Goal: Information Seeking & Learning: Learn about a topic

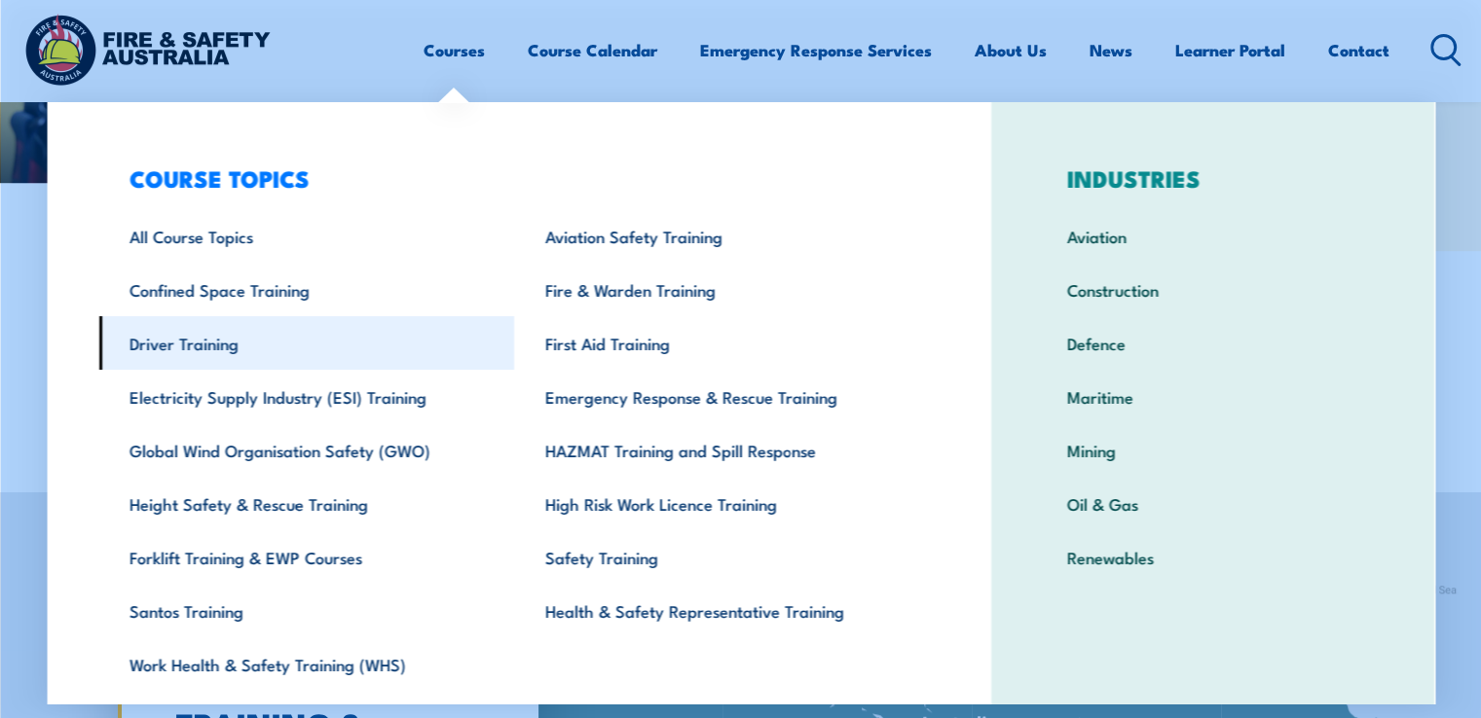
scroll to position [60, 0]
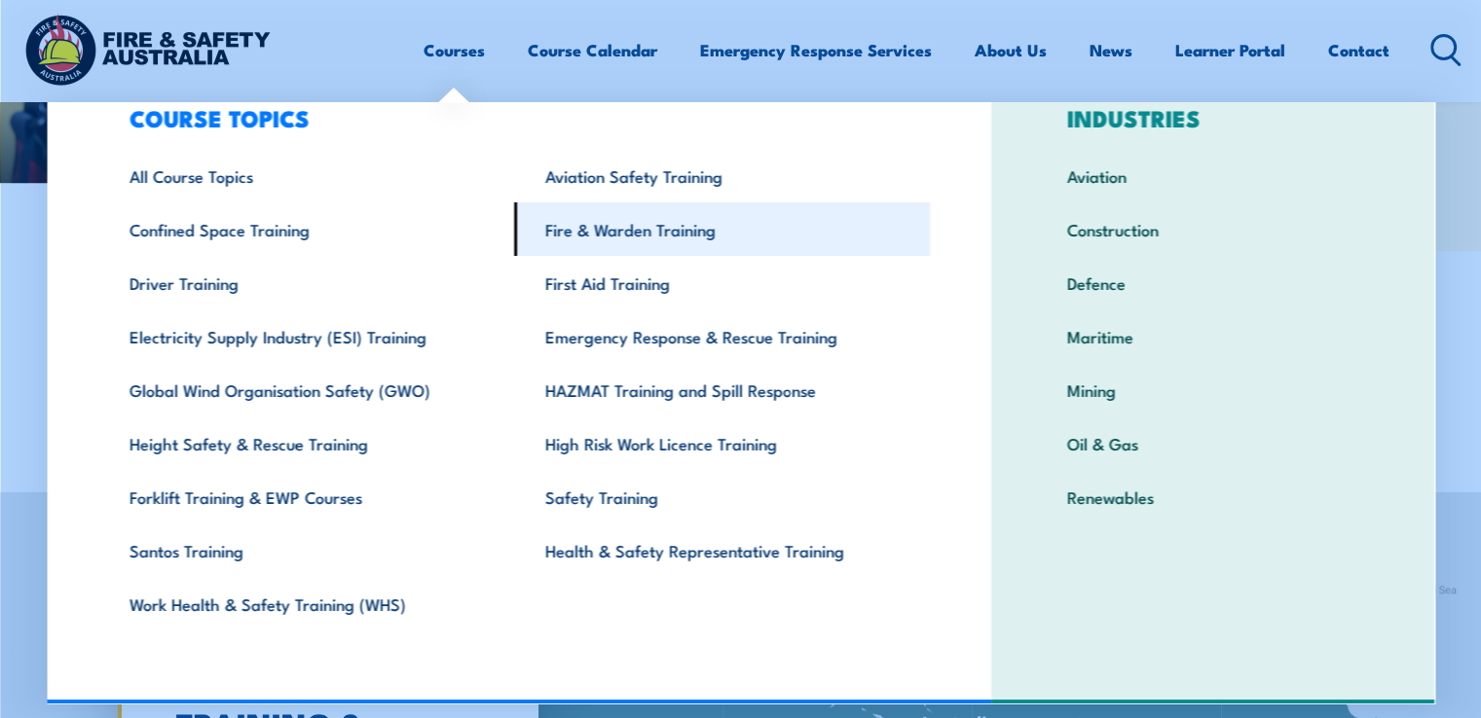
click at [651, 216] on link "Fire & Warden Training" at bounding box center [722, 229] width 416 height 54
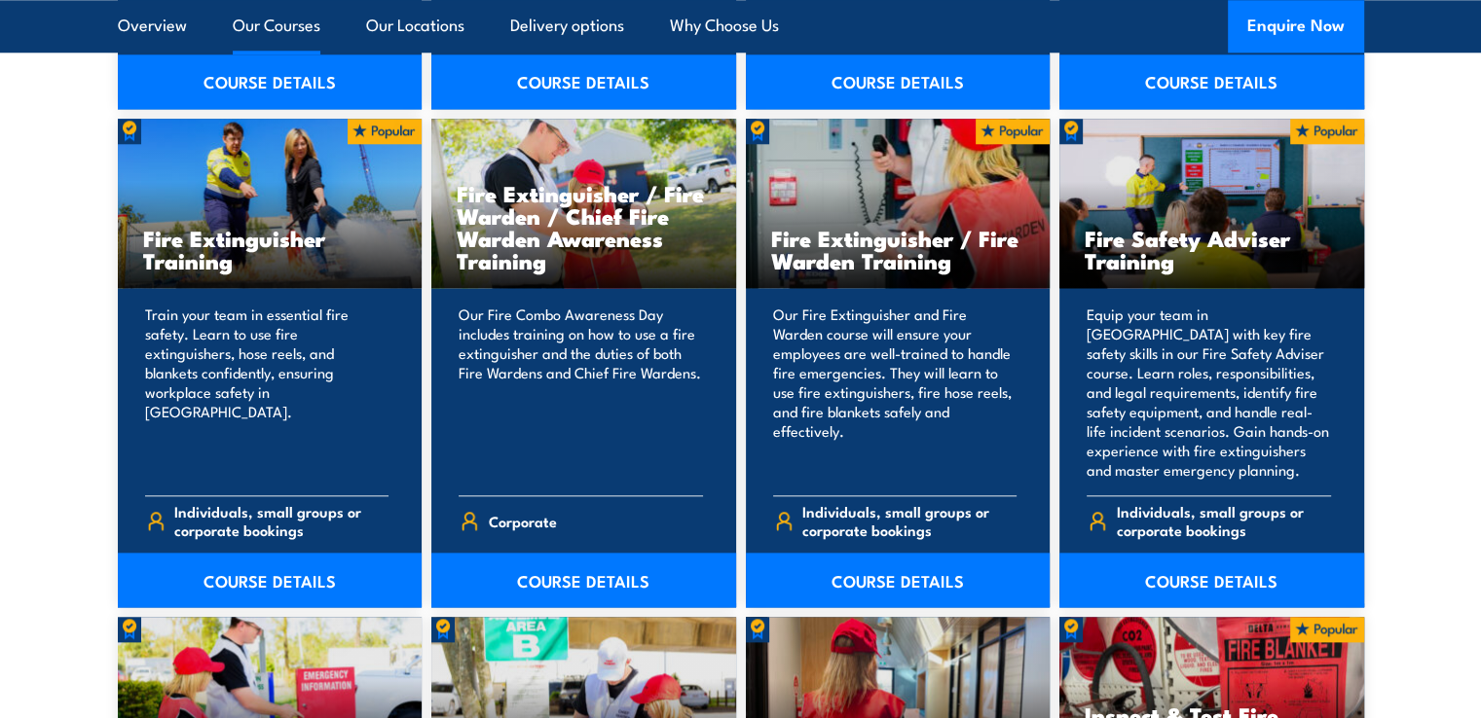
scroll to position [2038, 0]
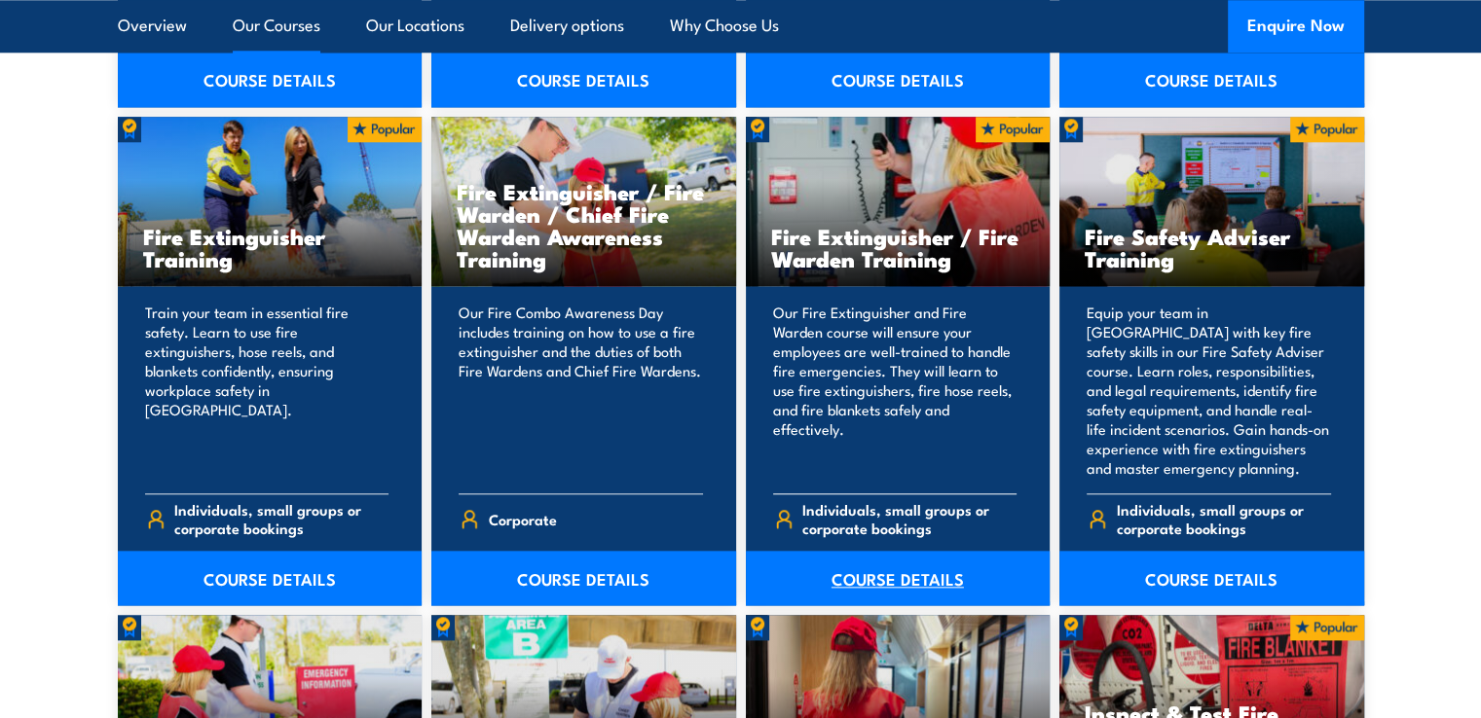
click at [860, 589] on link "COURSE DETAILS" at bounding box center [898, 578] width 305 height 55
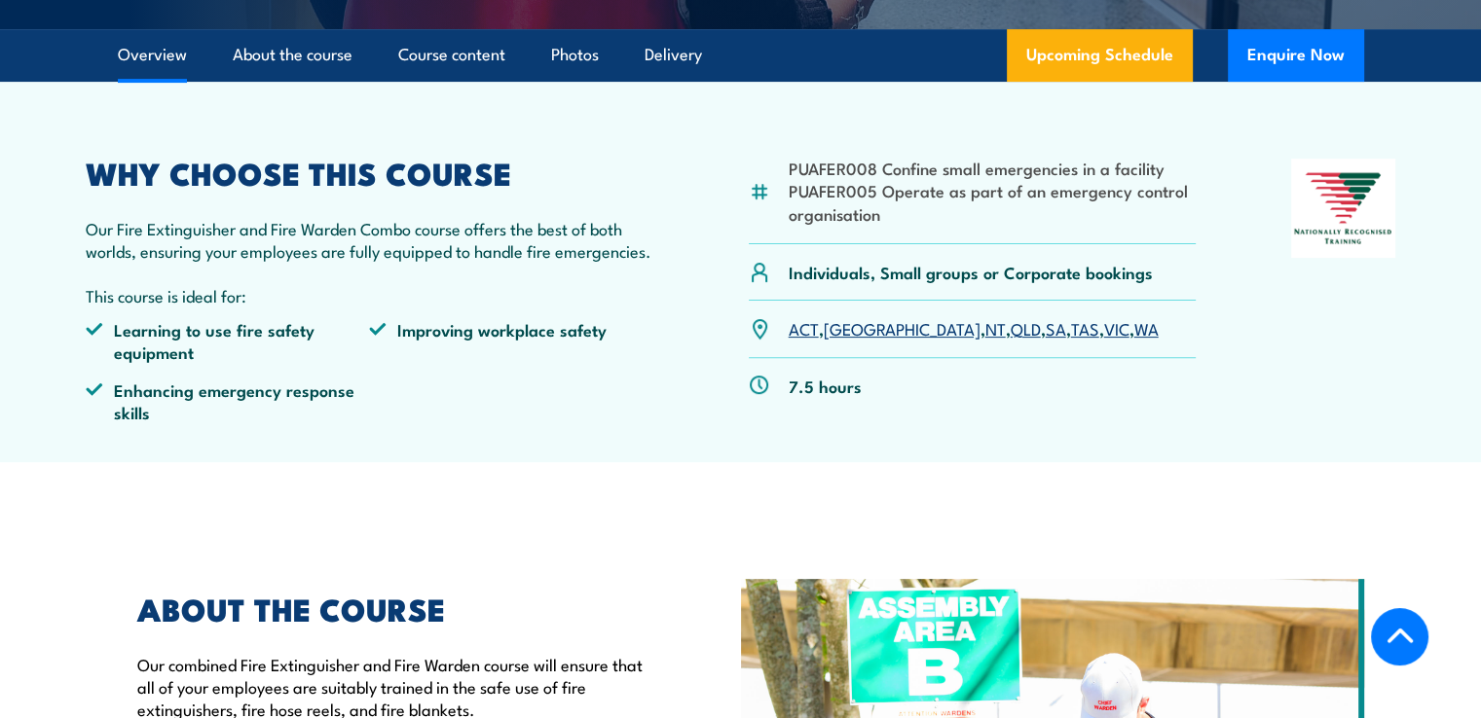
scroll to position [975, 0]
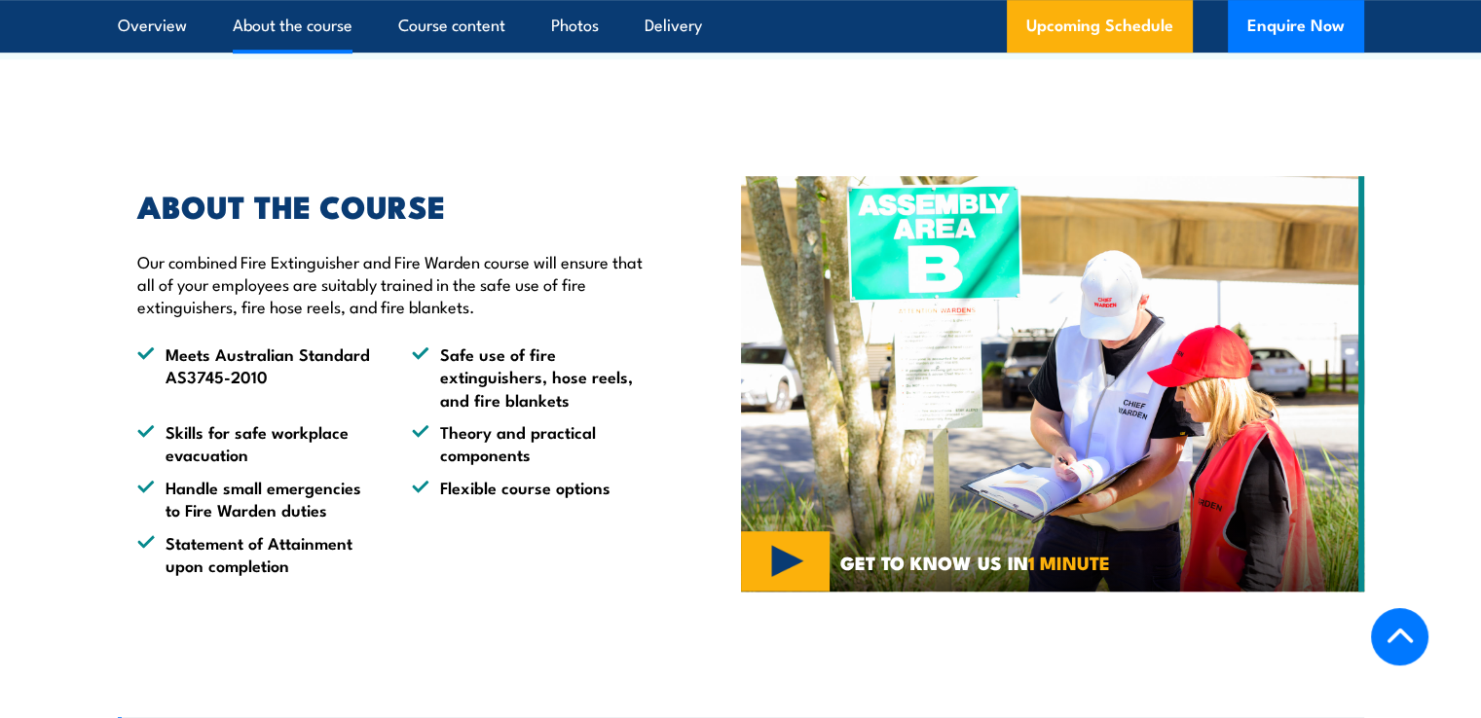
click at [588, 330] on div "ABOUT THE COURSE Our combined Fire Extinguisher and Fire Warden course will ens…" at bounding box center [384, 384] width 533 height 385
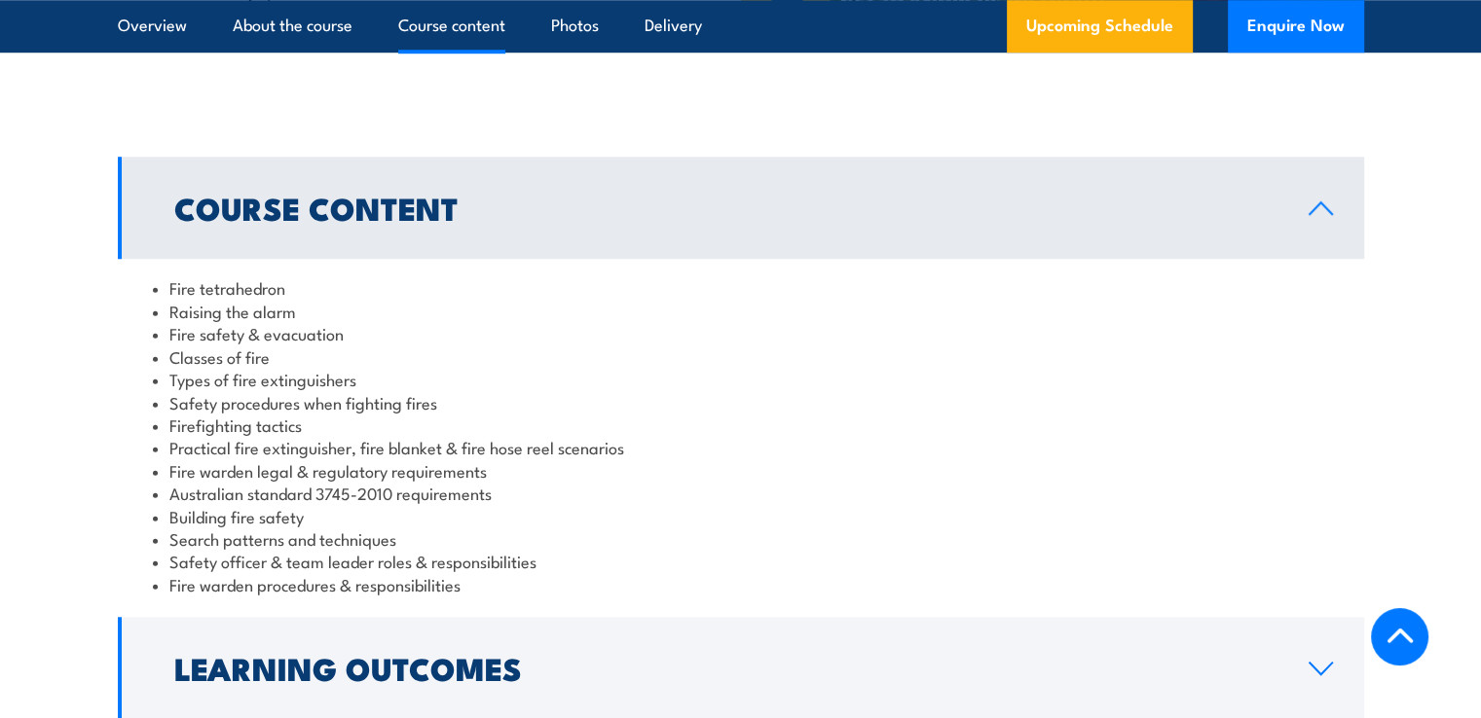
scroll to position [1977, 0]
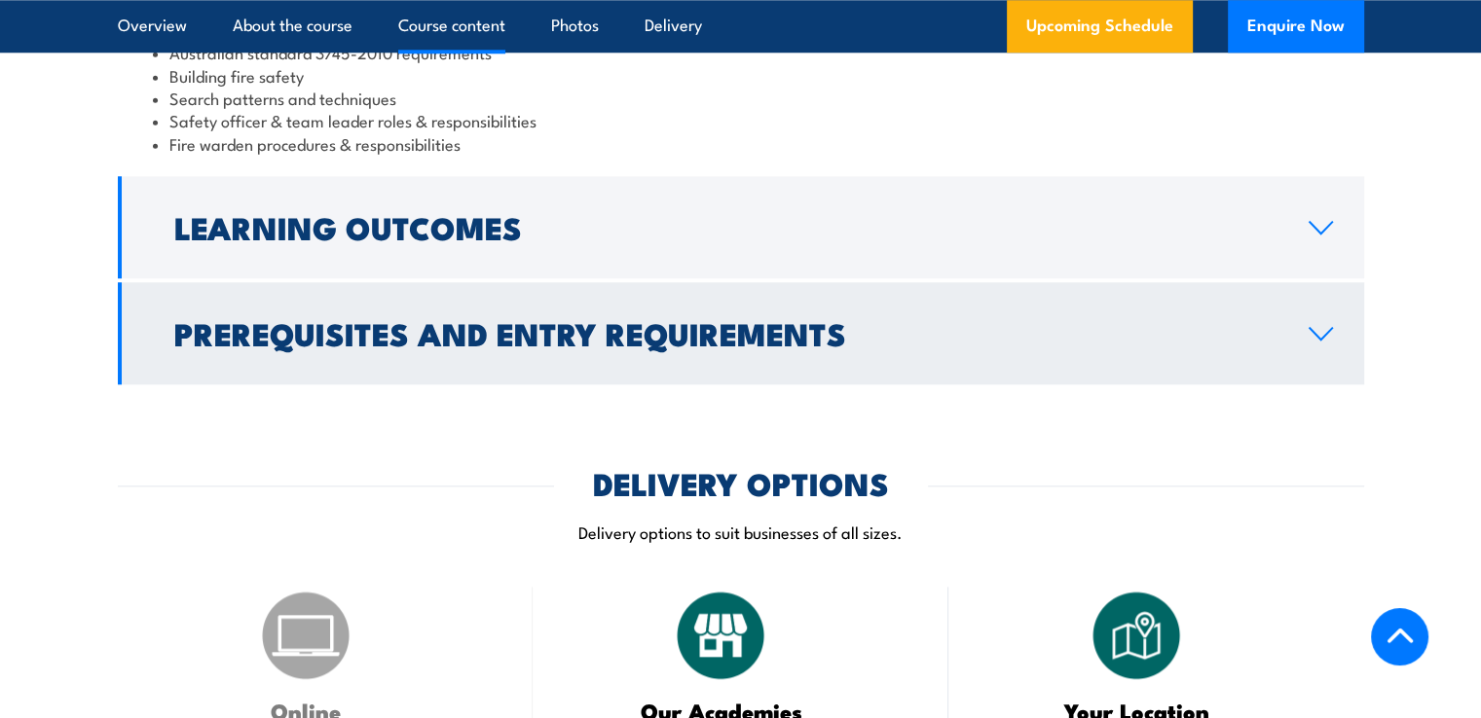
click at [676, 319] on h2 "Prerequisites and Entry Requirements" at bounding box center [725, 332] width 1103 height 27
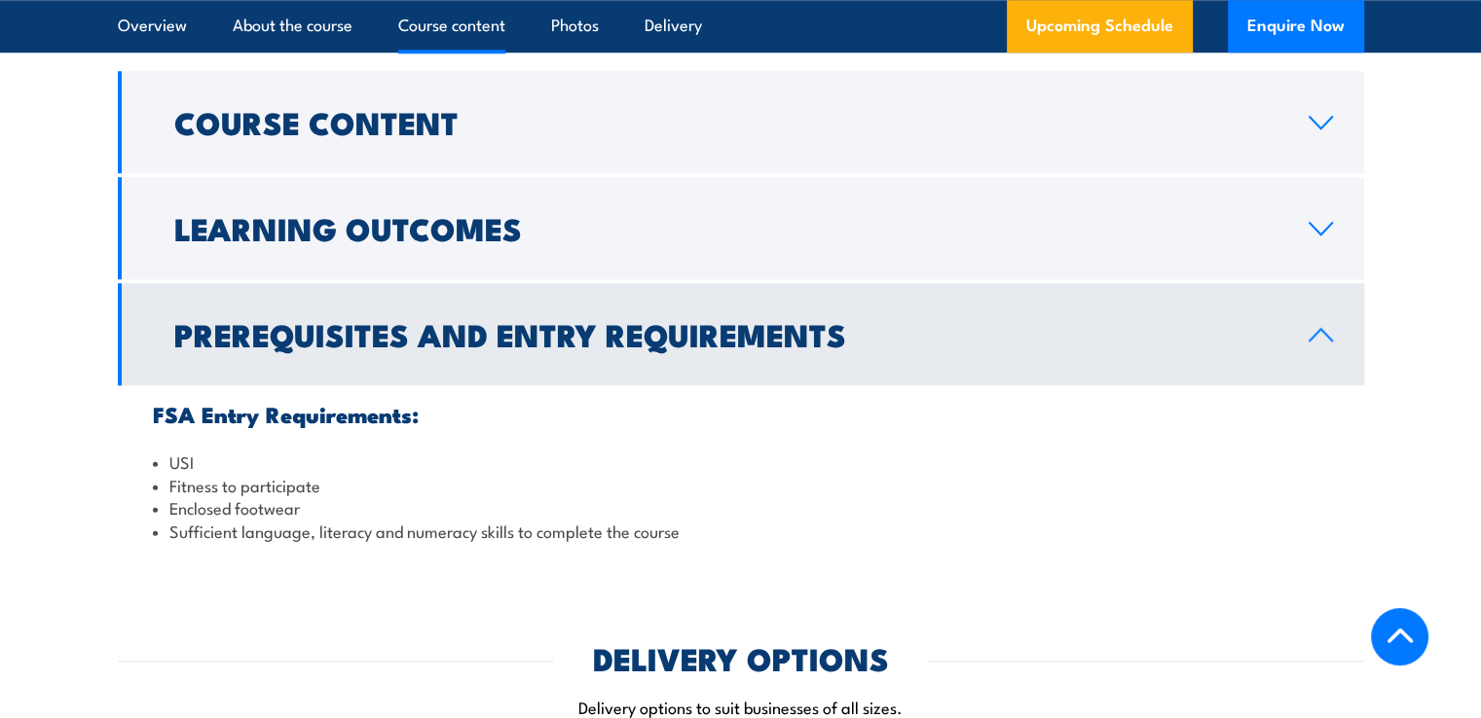
scroll to position [1621, 0]
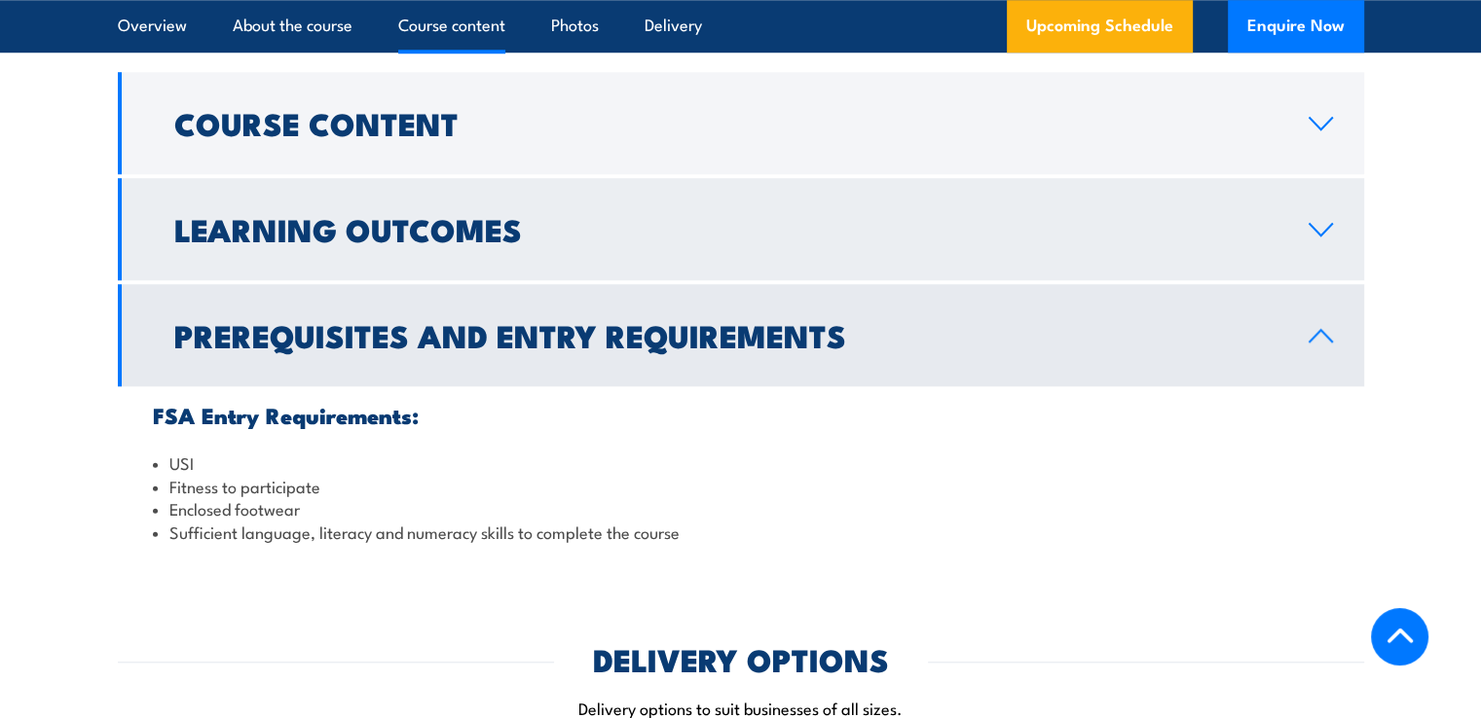
click at [654, 238] on h2 "Learning Outcomes" at bounding box center [725, 228] width 1103 height 27
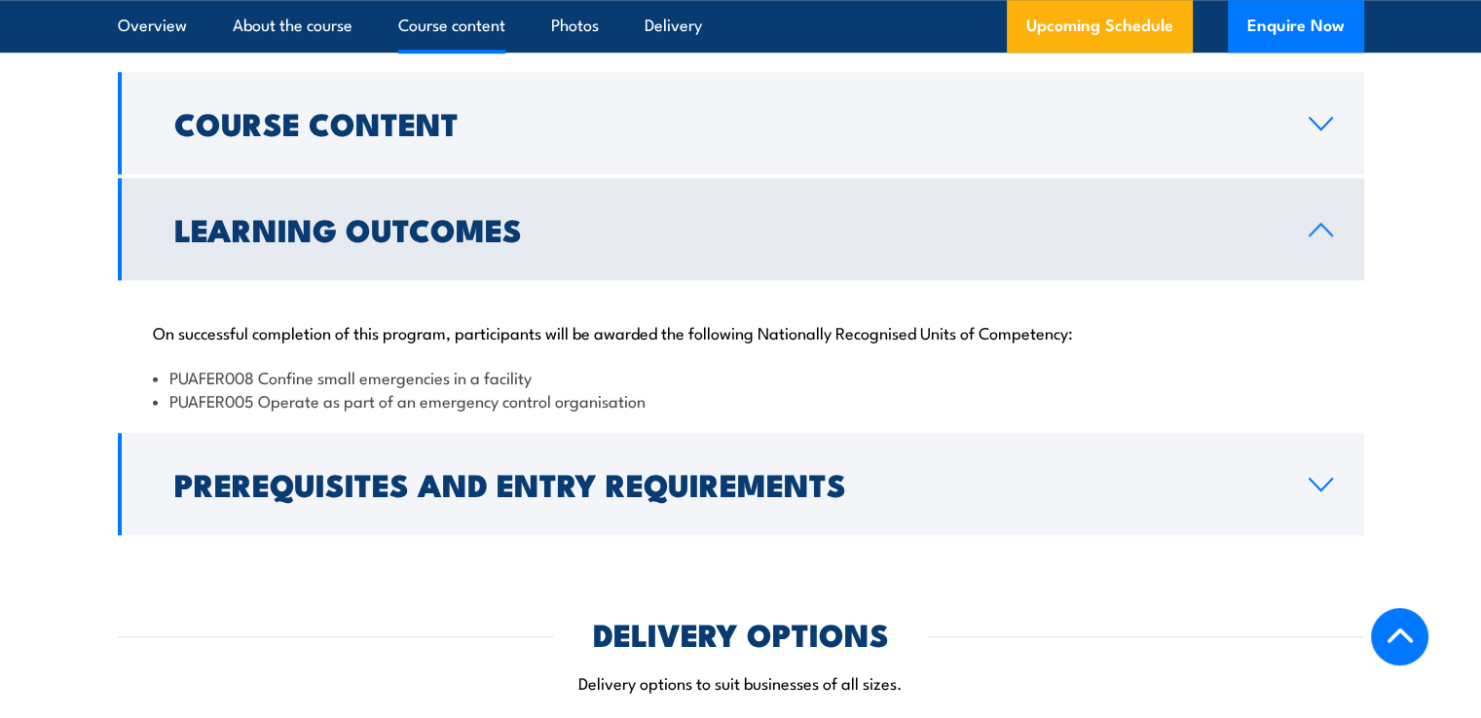
click at [654, 238] on h2 "Learning Outcomes" at bounding box center [725, 228] width 1103 height 27
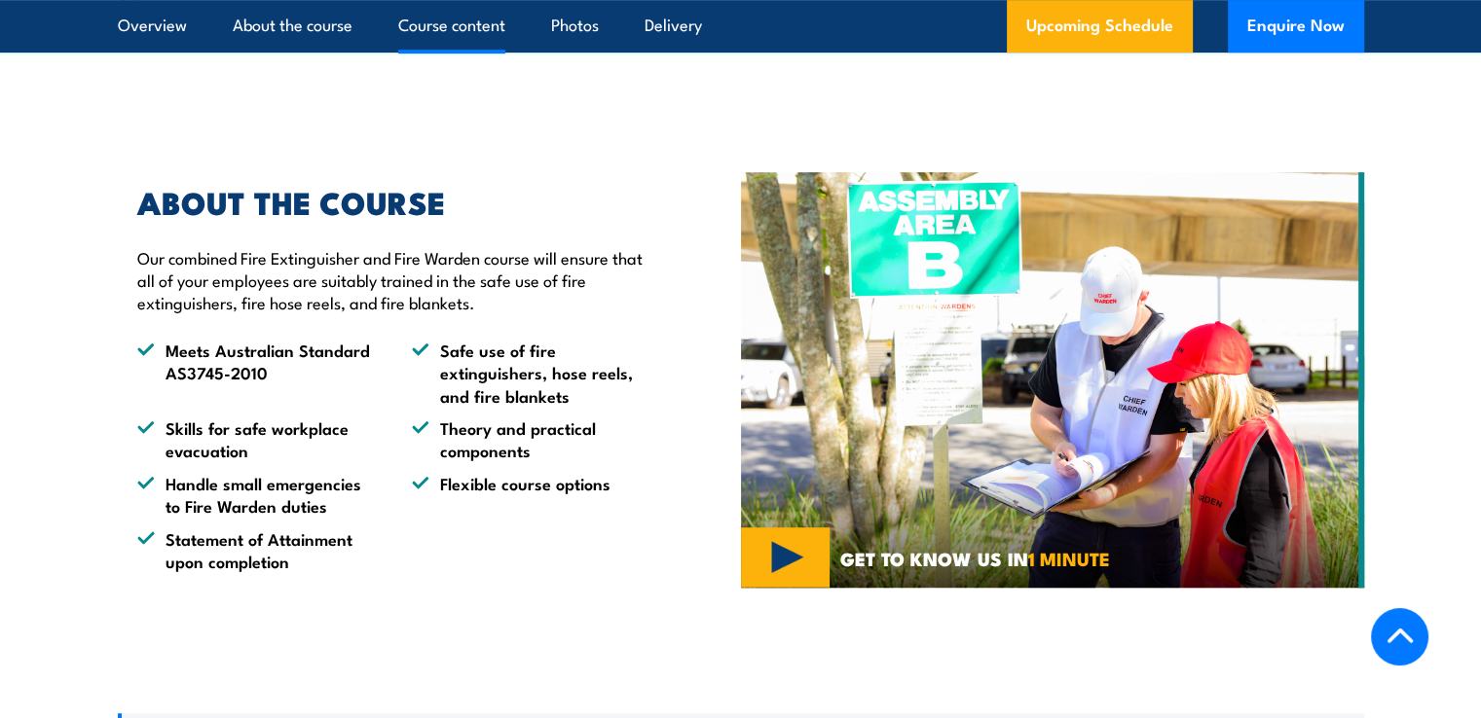
scroll to position [837, 0]
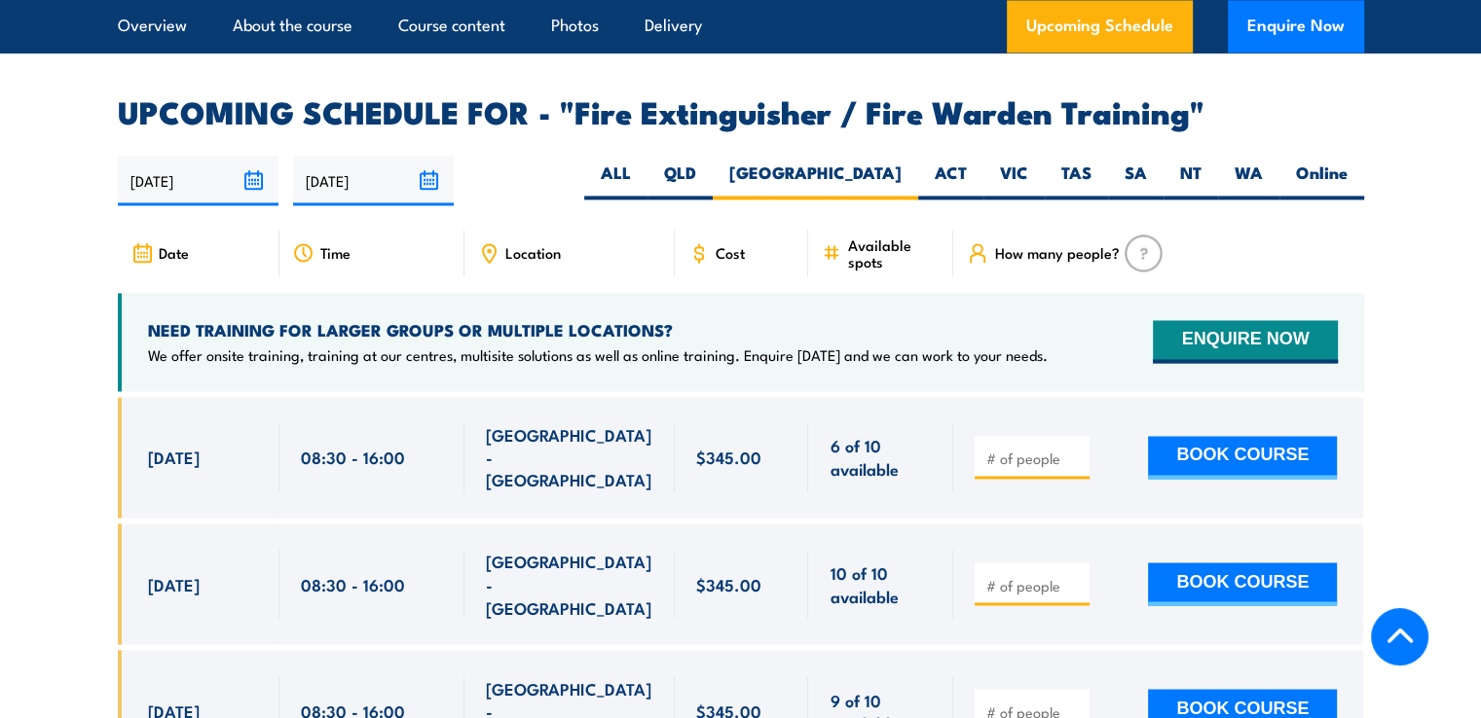
scroll to position [3128, 0]
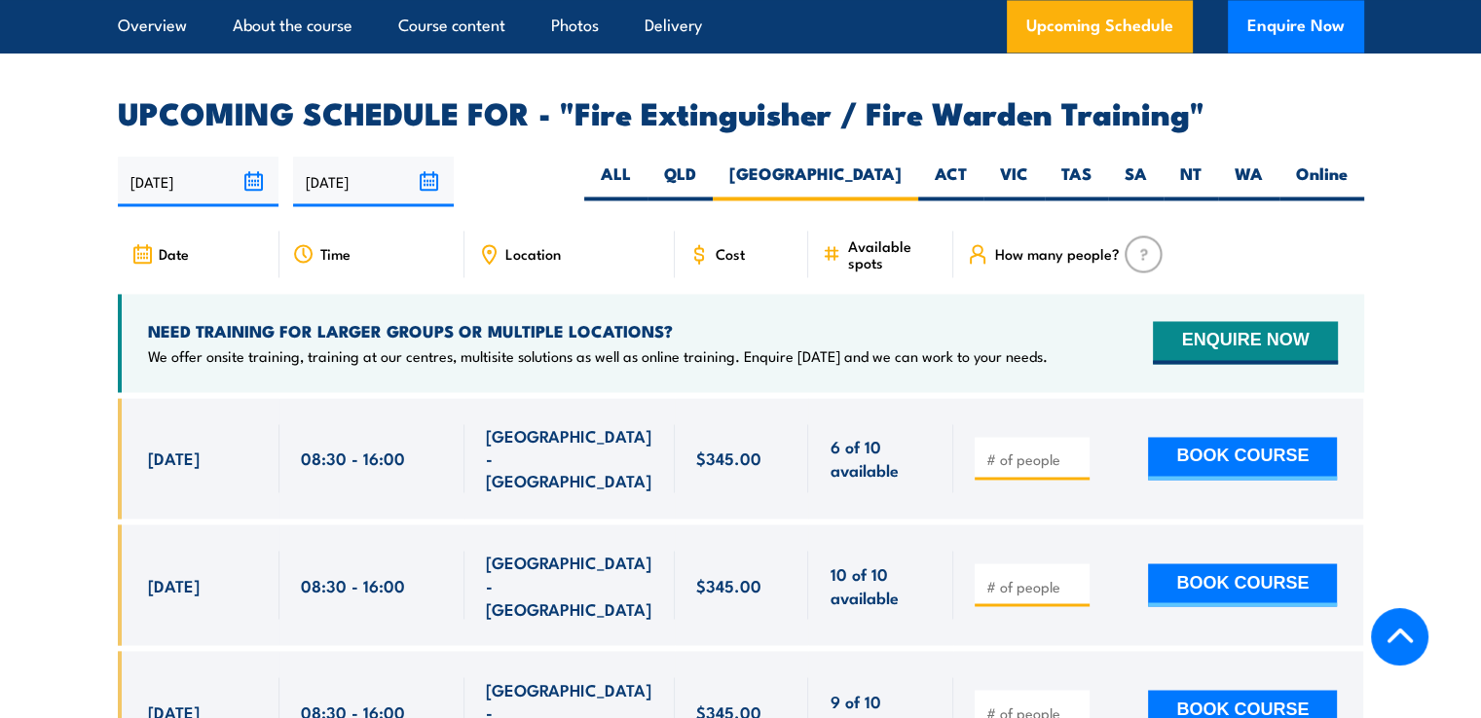
click at [739, 245] on span "Cost" at bounding box center [729, 253] width 29 height 17
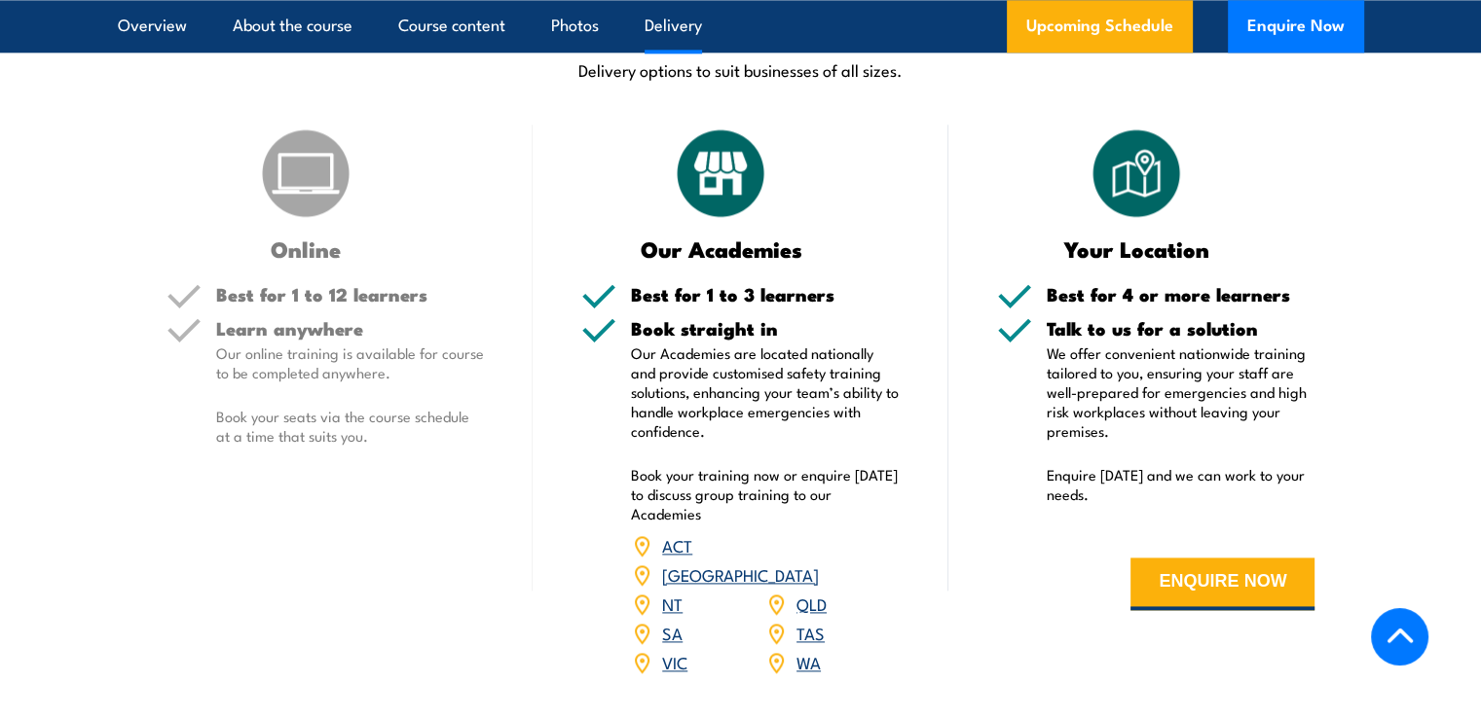
scroll to position [2244, 0]
